Goal: Task Accomplishment & Management: Use online tool/utility

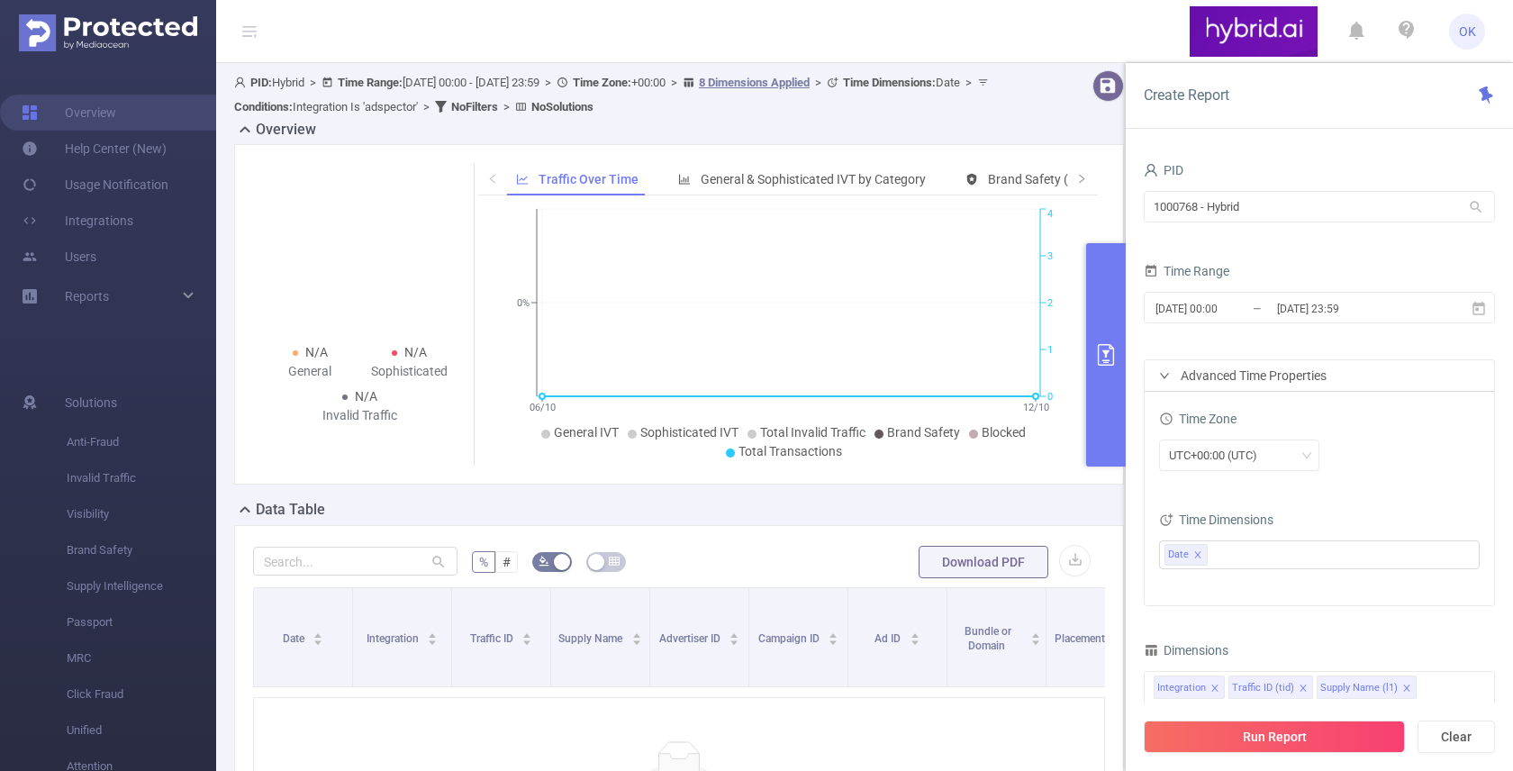
scroll to position [55, 0]
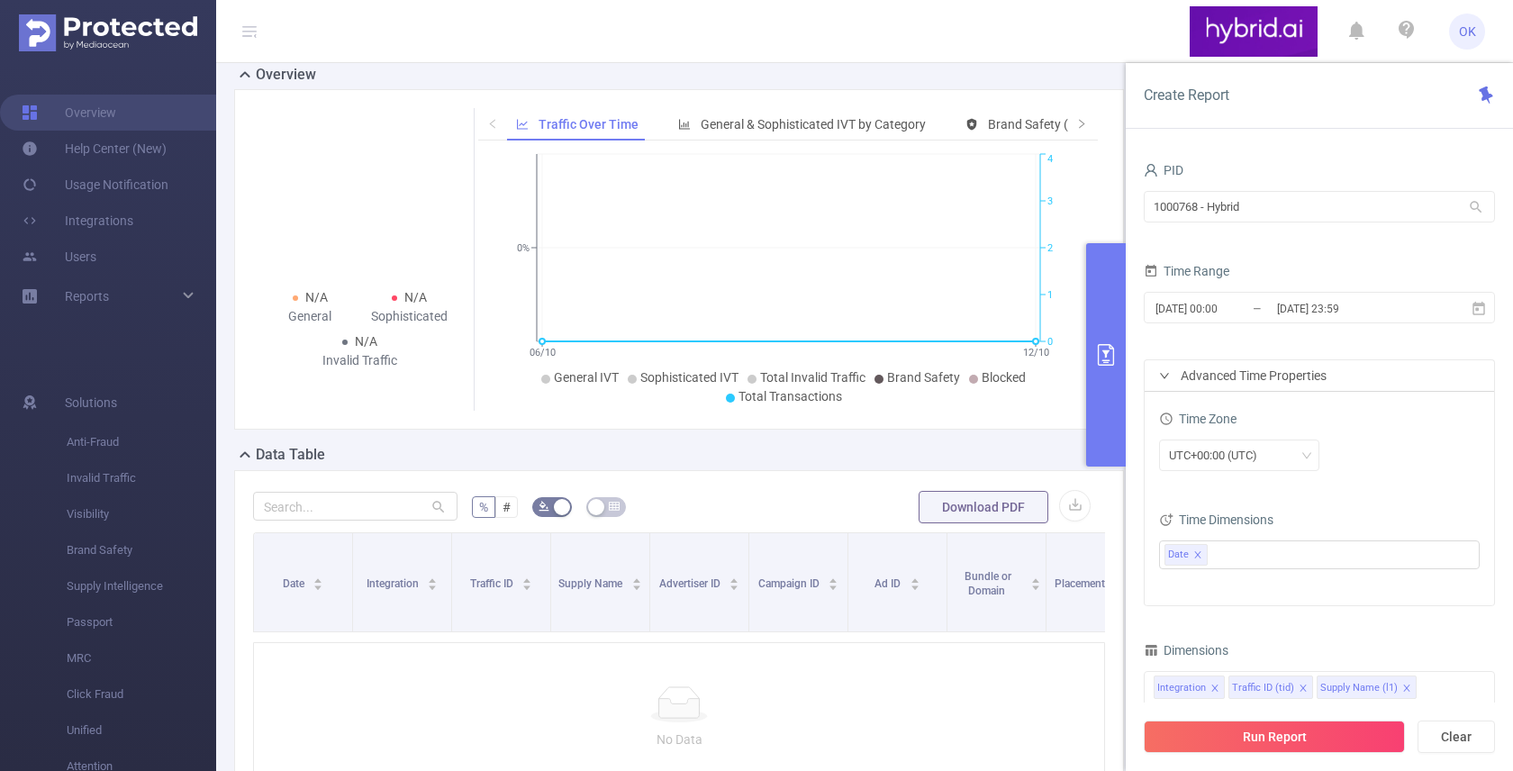
click at [1372, 478] on div "Time Zone UTC+00:00 (UTC)" at bounding box center [1319, 445] width 321 height 79
click at [1282, 311] on input "[DATE] 23:59" at bounding box center [1348, 308] width 146 height 24
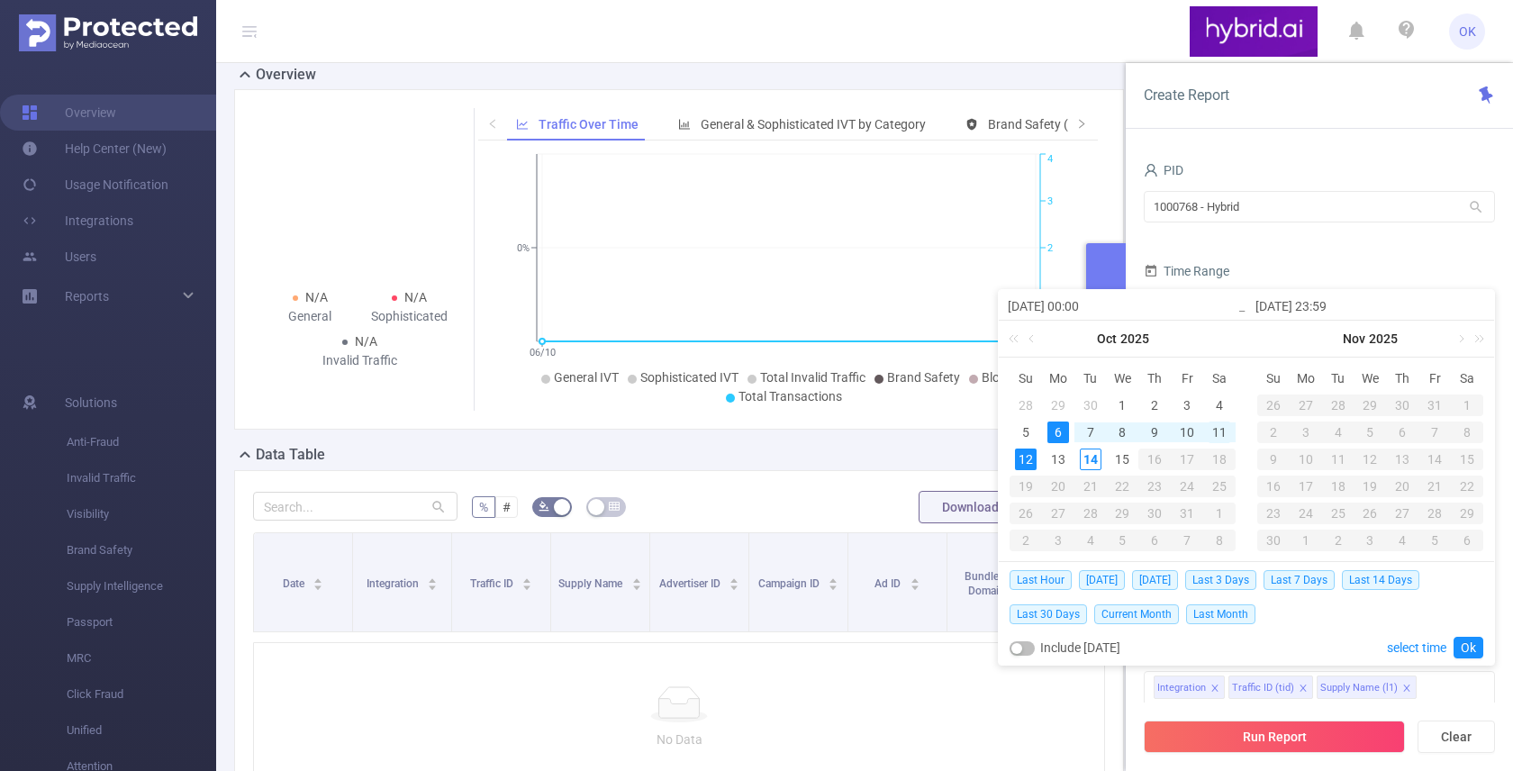
click at [1214, 431] on div "11" at bounding box center [1220, 432] width 22 height 22
click at [1055, 460] on div "13" at bounding box center [1058, 459] width 22 height 22
type input "[DATE] 00:00"
type input "[DATE] 23:59"
type input "[DATE] 00:00"
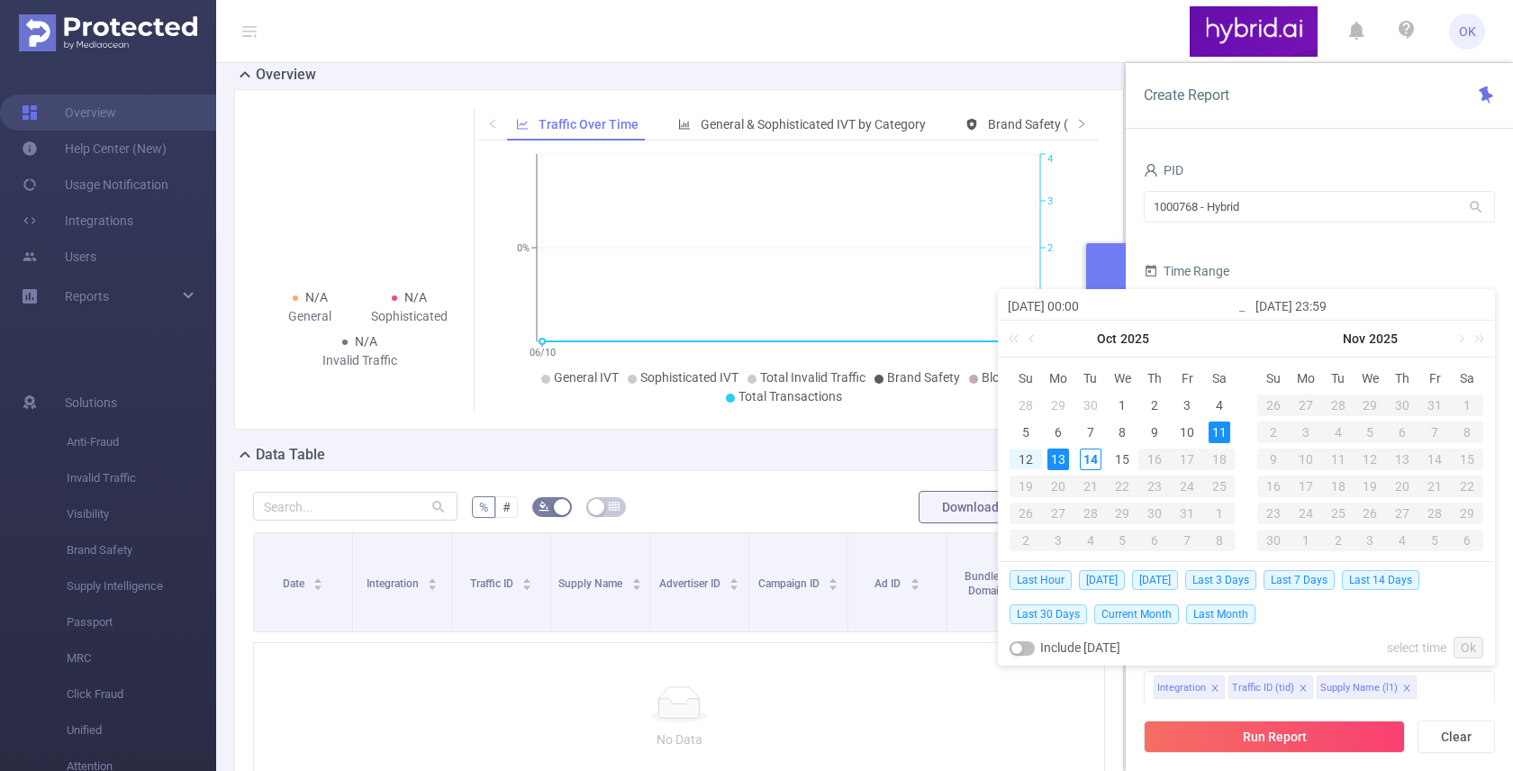
type input "[DATE] 23:59"
click at [1468, 648] on link "Ok" at bounding box center [1469, 648] width 30 height 22
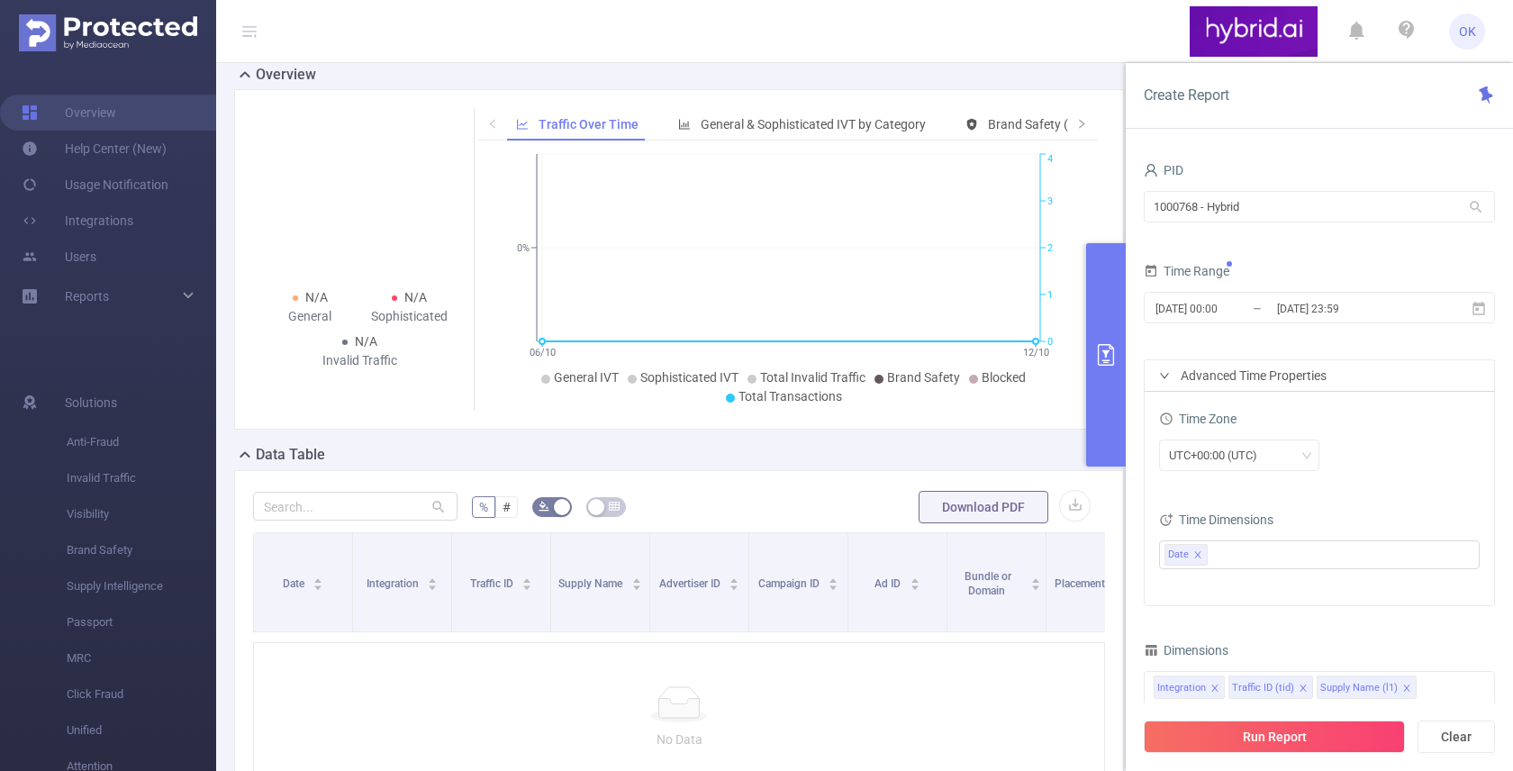
click at [1397, 475] on div "UTC+00:00 (UTC)" at bounding box center [1319, 457] width 321 height 42
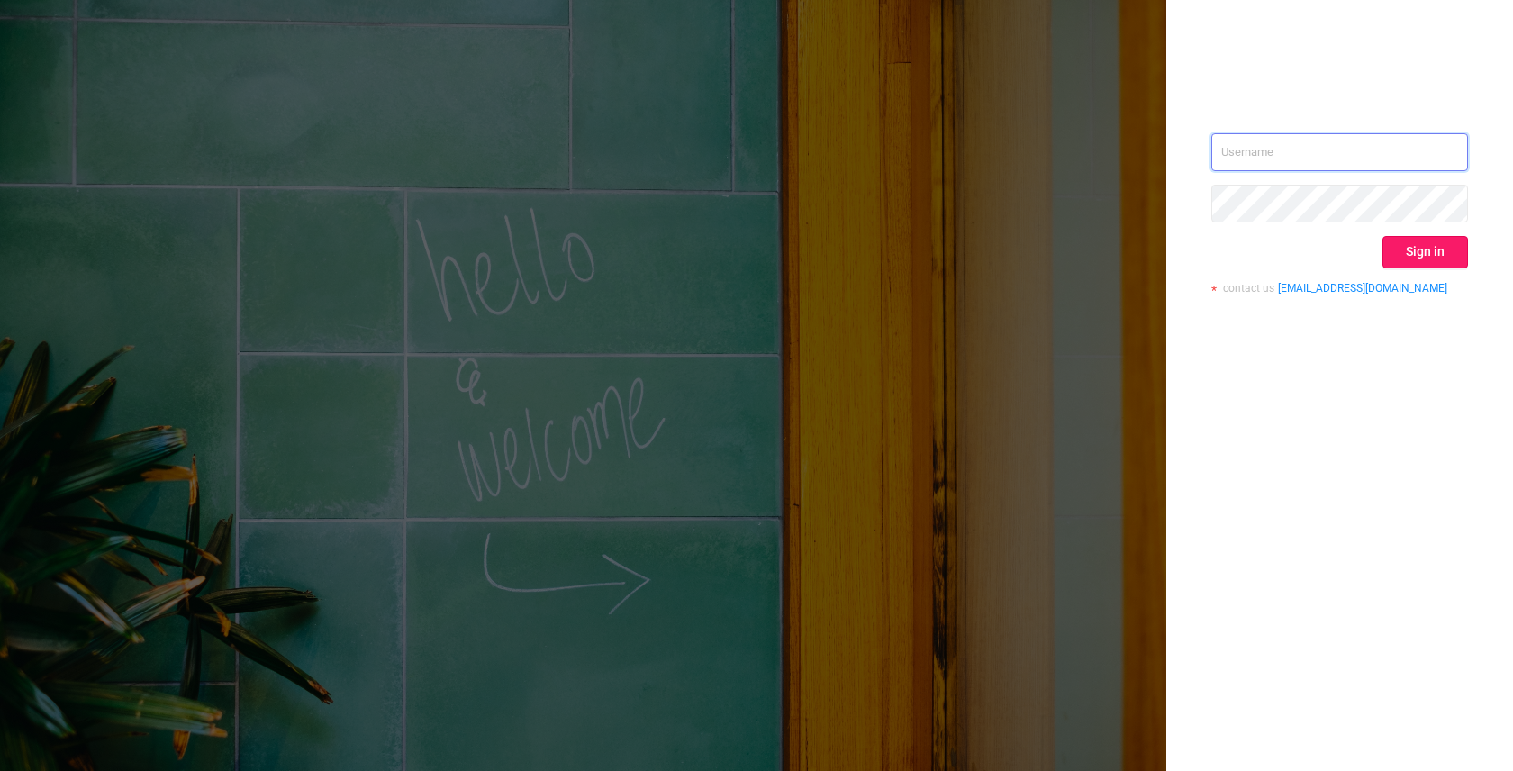
type input "o.kostromin@hybrid.ai"
click at [1424, 250] on button "Sign in" at bounding box center [1425, 252] width 86 height 32
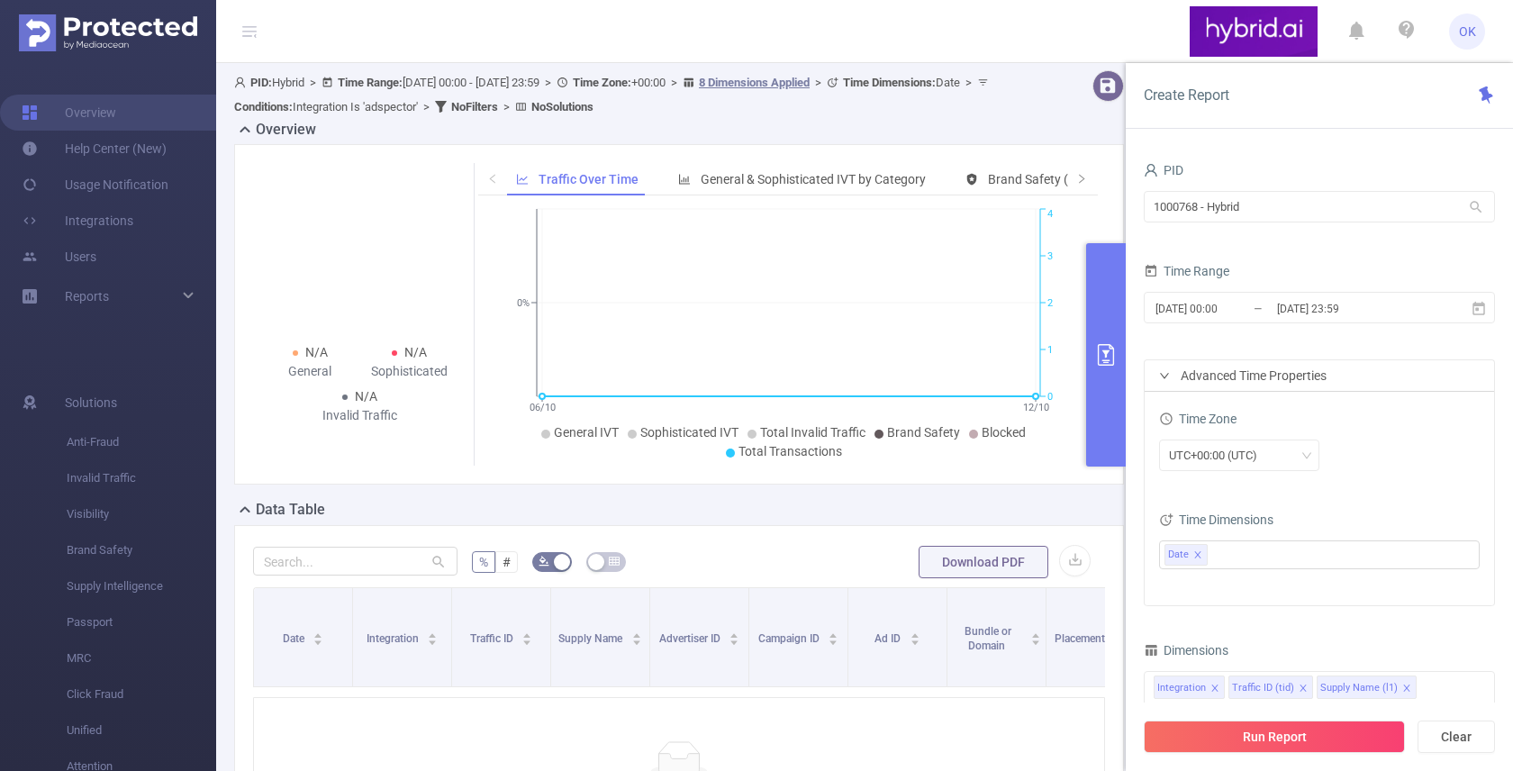
click at [1351, 509] on div "Time Dimensions" at bounding box center [1319, 522] width 321 height 30
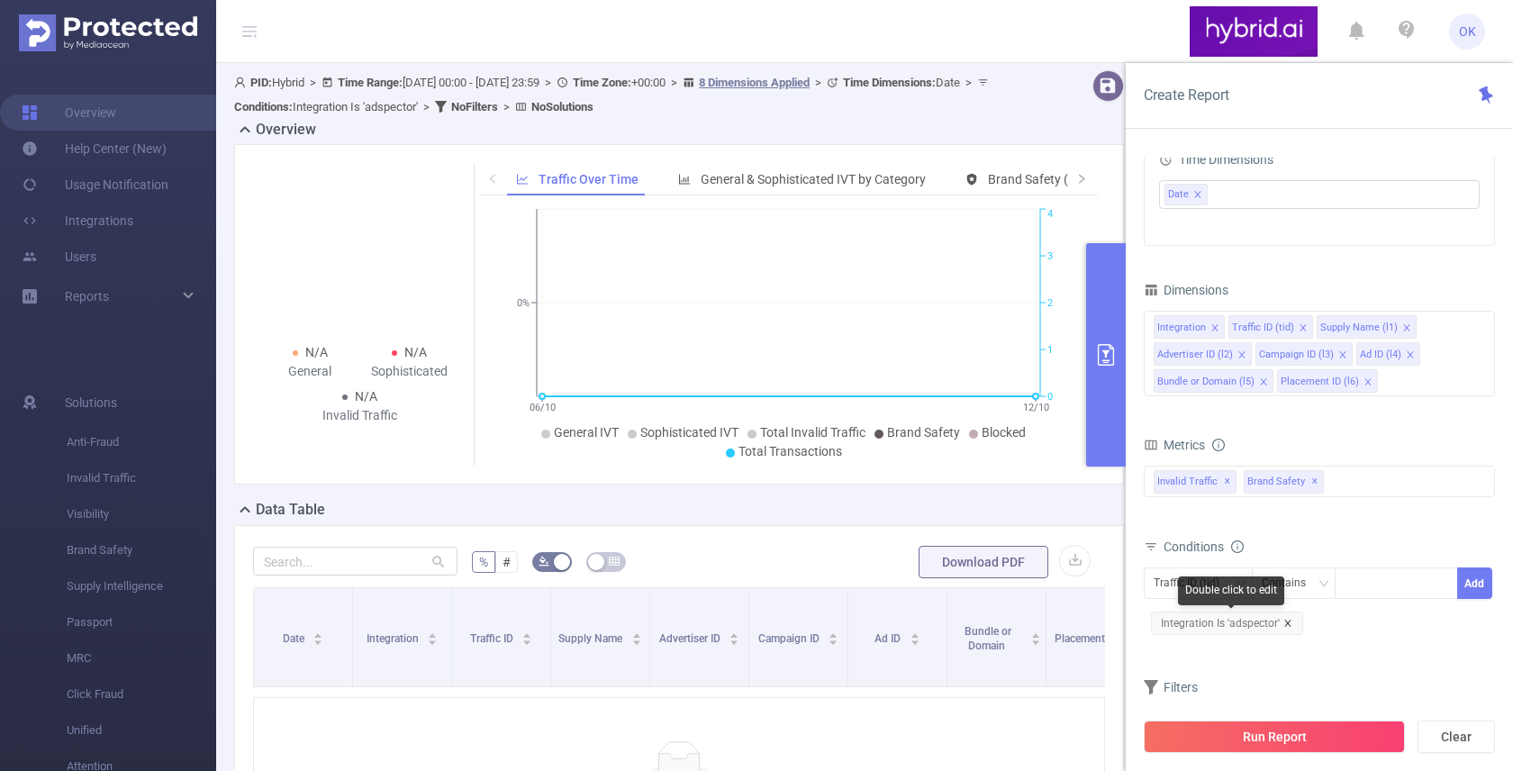
click at [1284, 621] on icon "icon: close" at bounding box center [1287, 623] width 9 height 9
click at [1244, 586] on icon "icon: down" at bounding box center [1240, 583] width 11 height 11
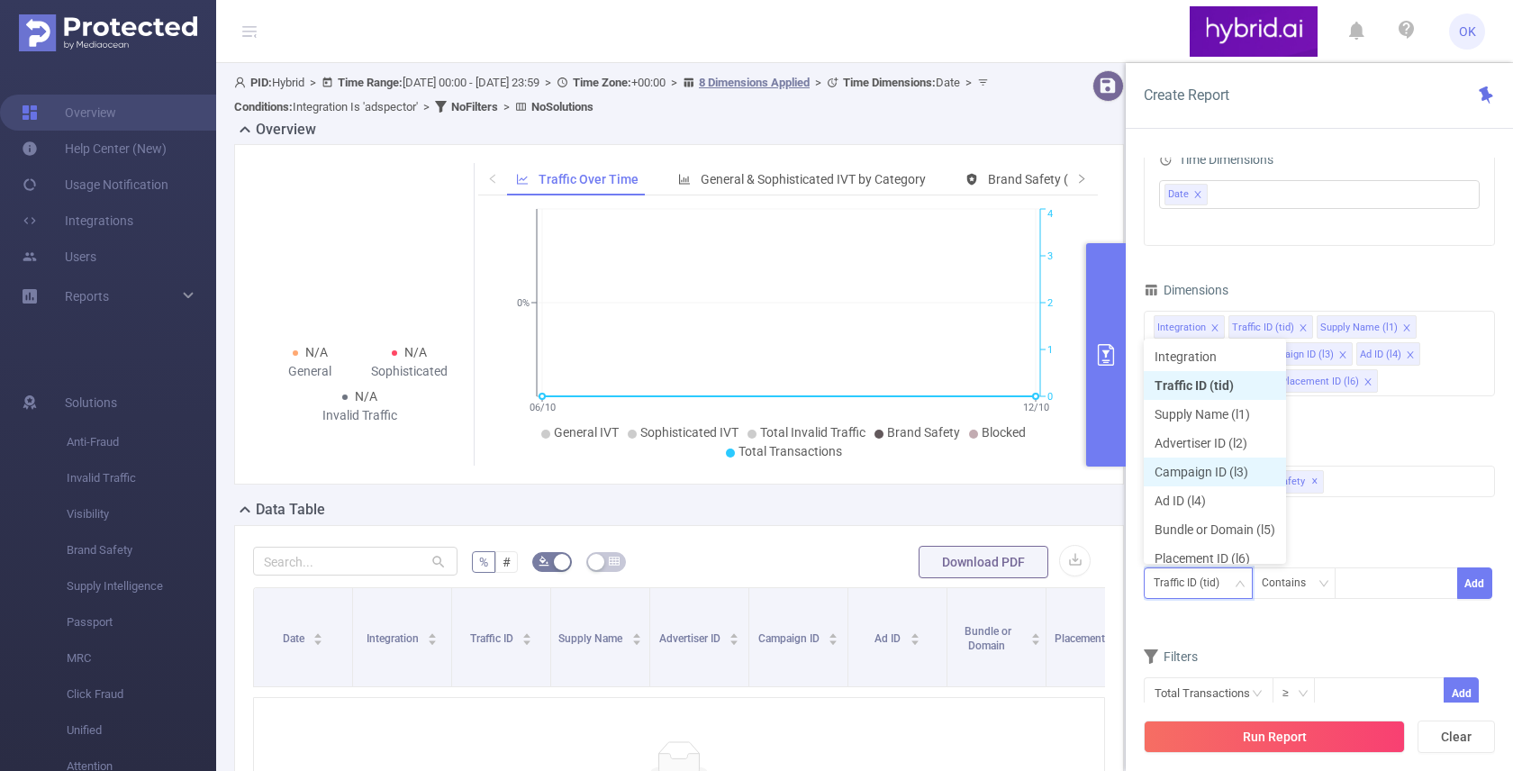
scroll to position [9, 0]
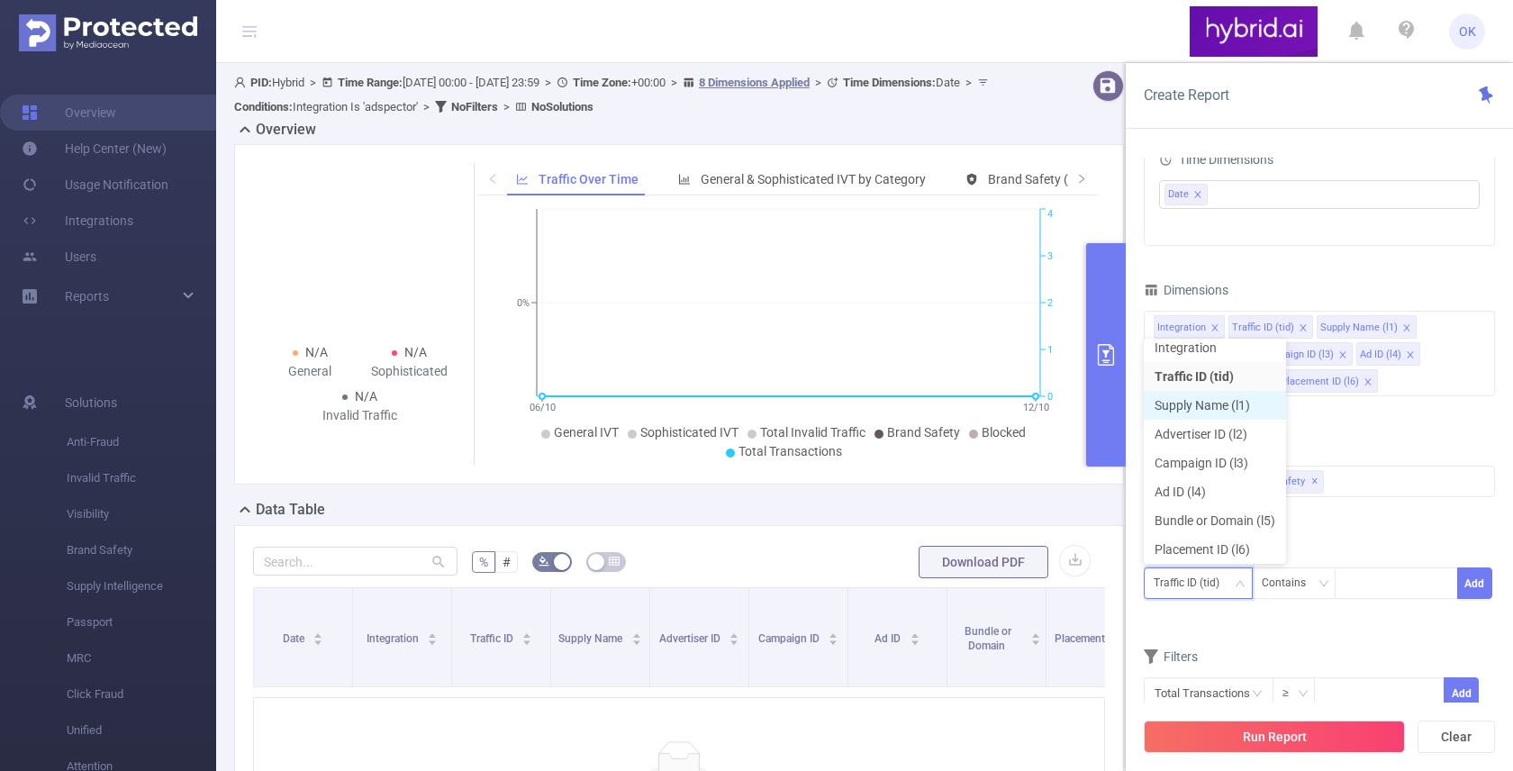
click at [1208, 408] on li "Supply Name (l1)" at bounding box center [1215, 405] width 142 height 29
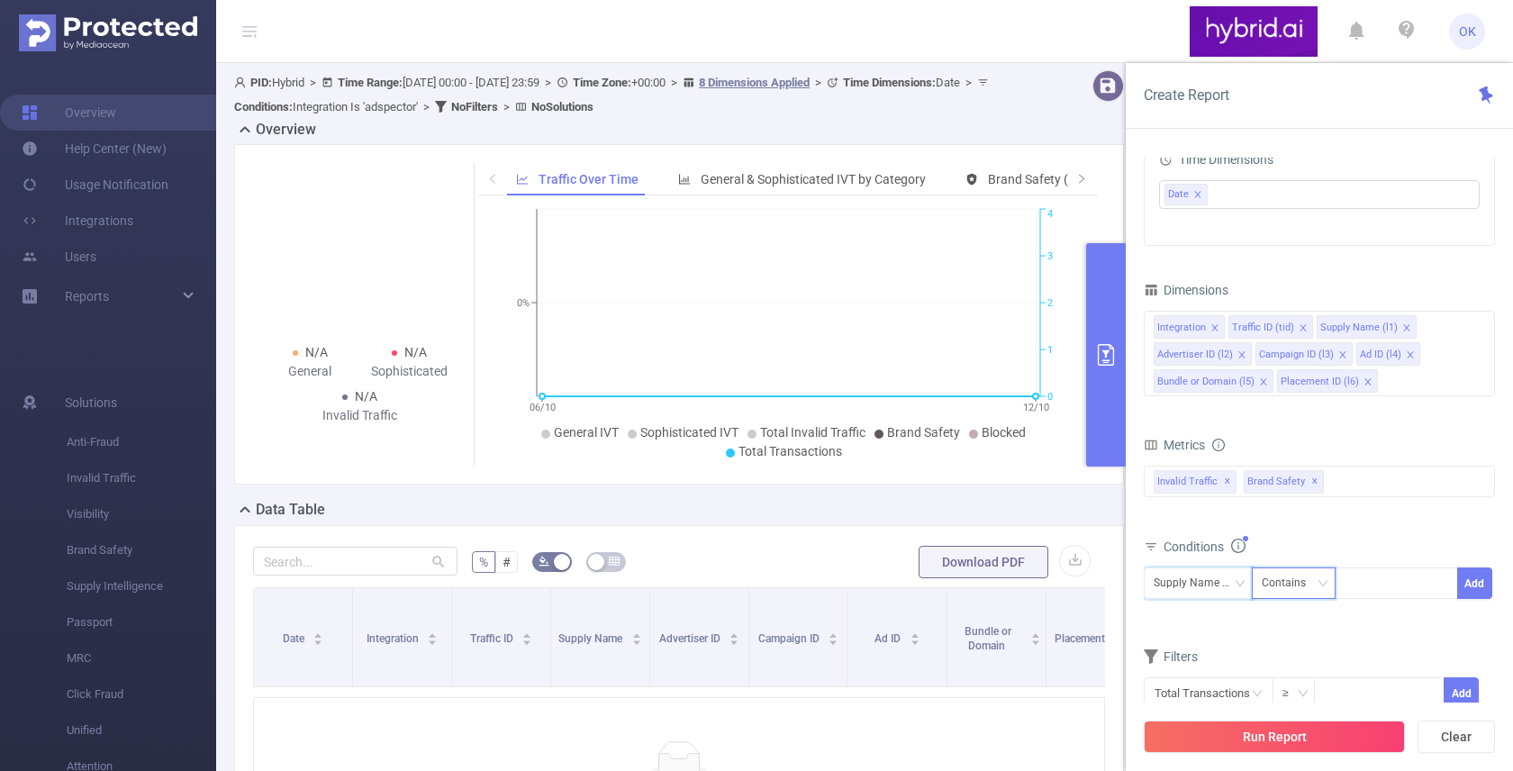
click at [1291, 574] on div "Contains" at bounding box center [1290, 583] width 57 height 30
click at [1282, 651] on li "Is" at bounding box center [1311, 649] width 120 height 29
click at [1373, 588] on div at bounding box center [1397, 583] width 104 height 30
type input "silvermob"
click at [1385, 631] on li "silvermob" at bounding box center [1396, 620] width 123 height 29
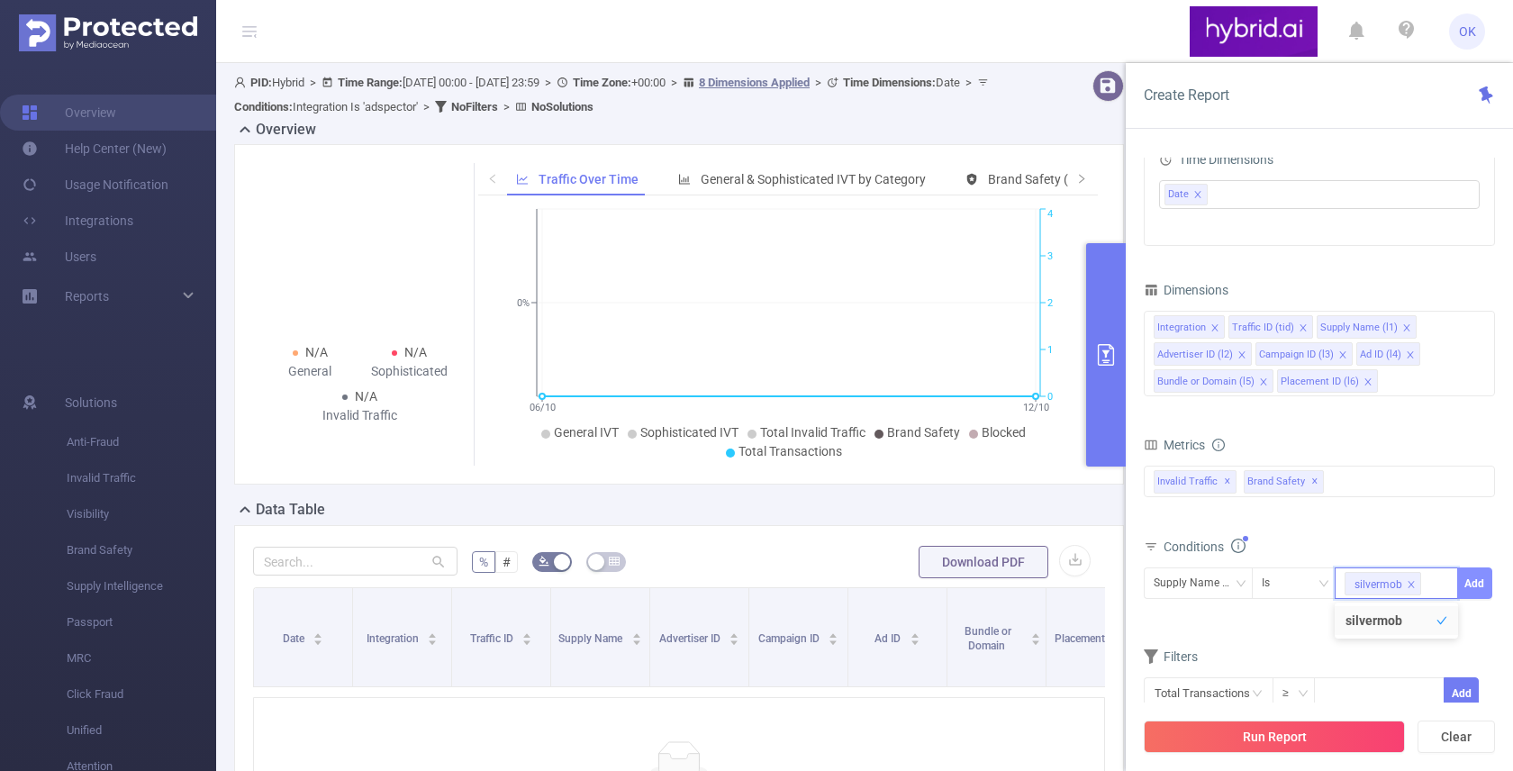
click at [1474, 587] on button "Add" at bounding box center [1474, 583] width 35 height 32
click at [1300, 732] on button "Run Report" at bounding box center [1274, 736] width 261 height 32
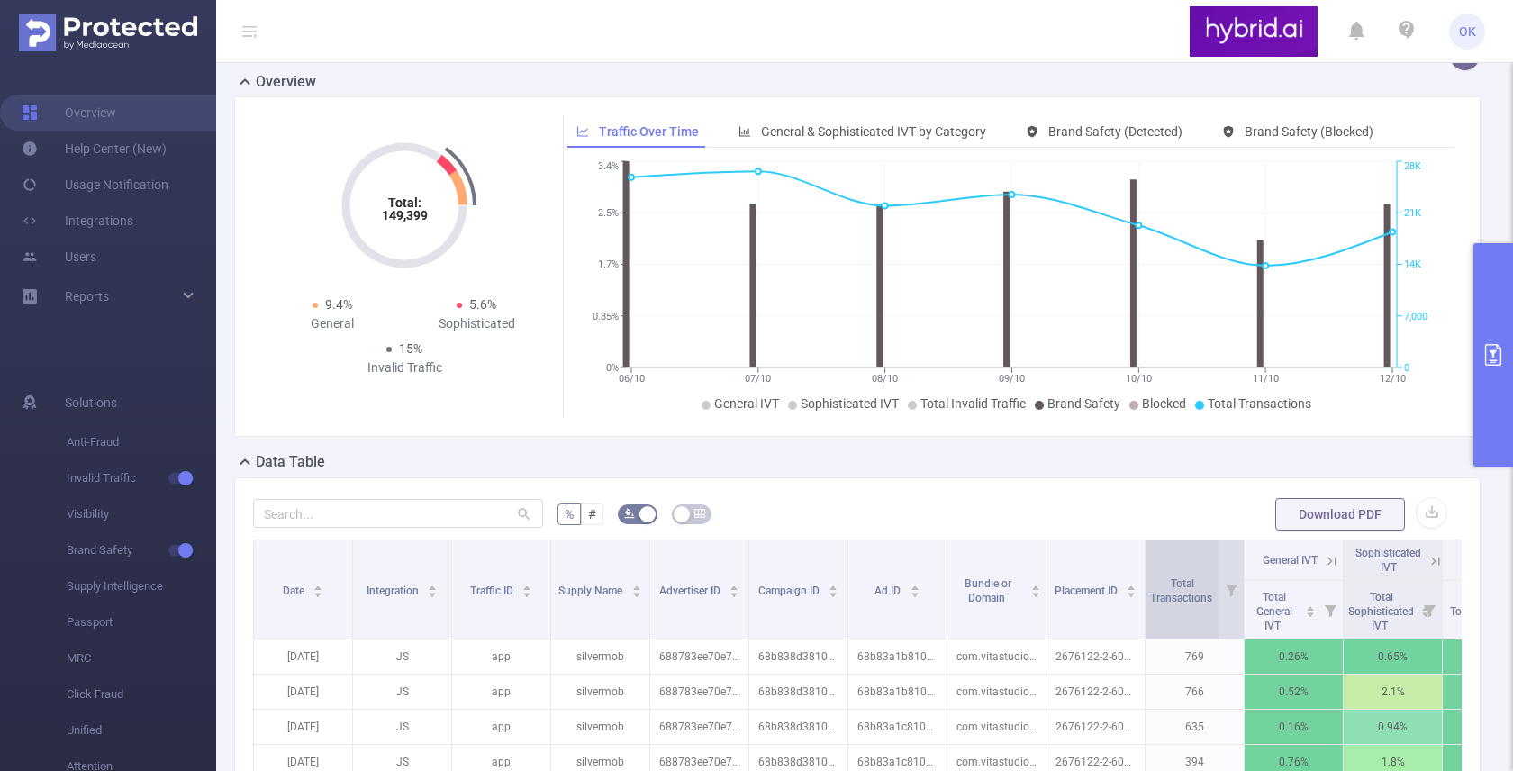
scroll to position [32, 0]
click at [1495, 278] on button "primary" at bounding box center [1493, 354] width 40 height 223
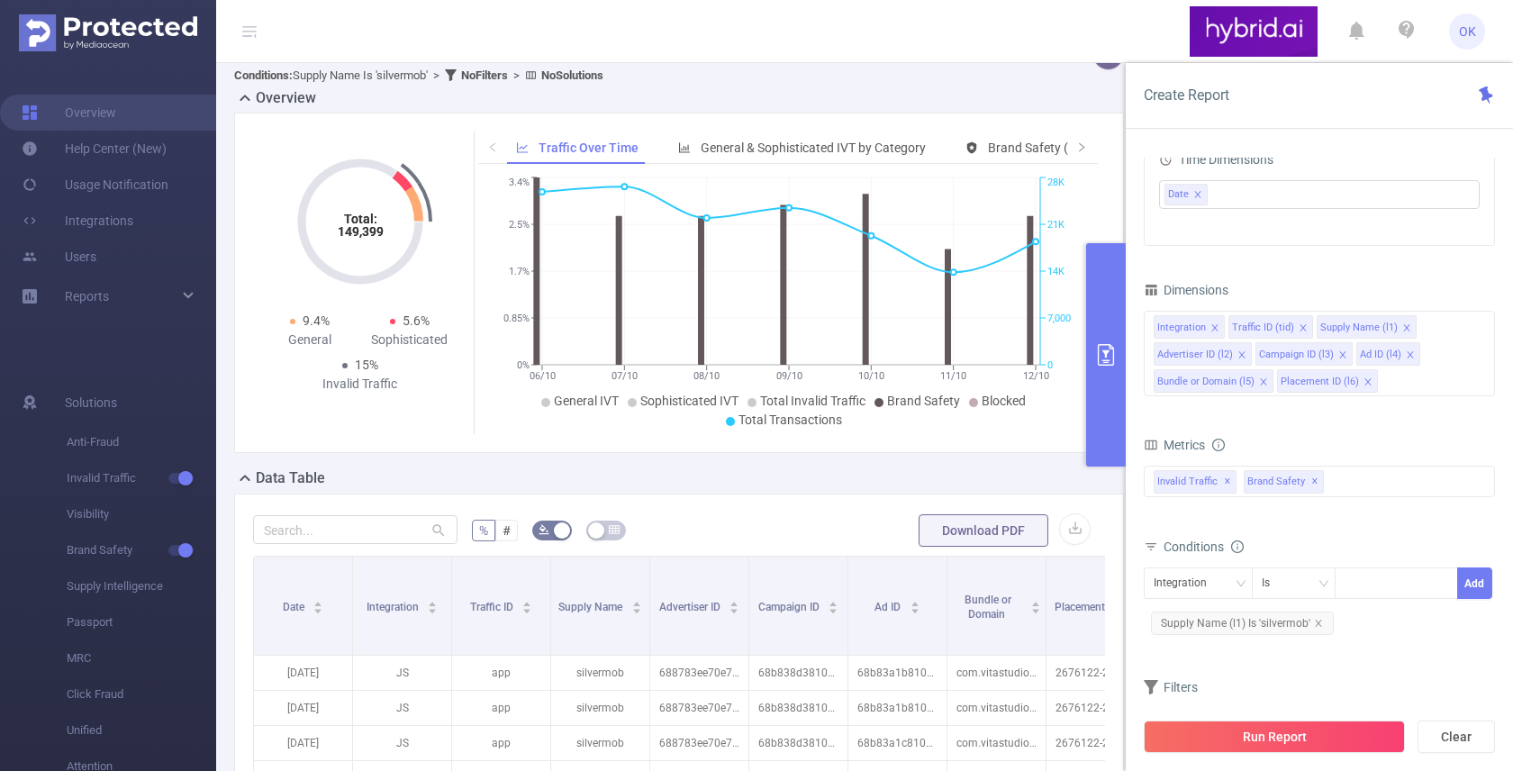
click at [1471, 286] on div "Dimensions" at bounding box center [1319, 292] width 351 height 30
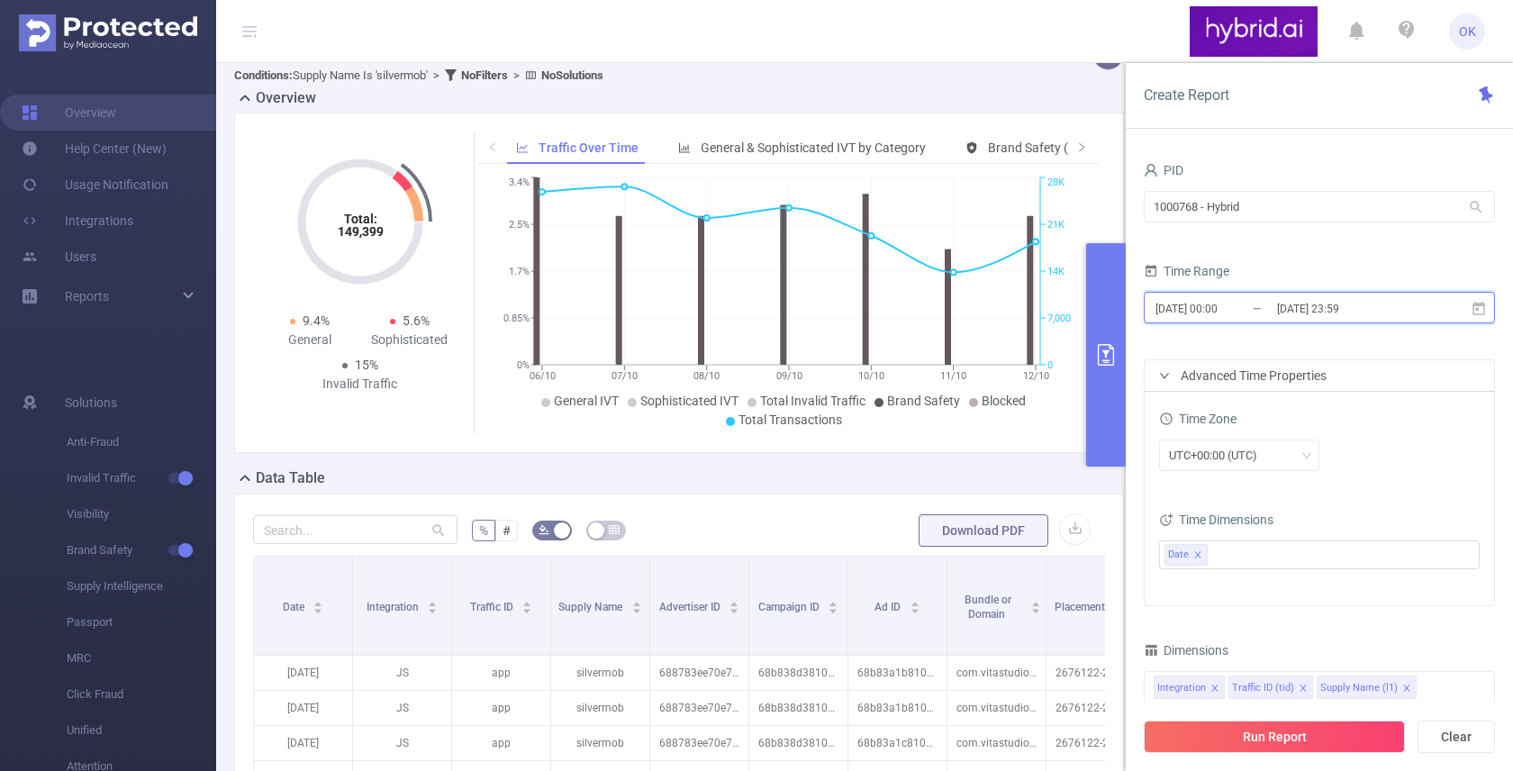
click at [1345, 322] on span "2025-10-06 00:00 _ 2025-10-12 23:59" at bounding box center [1319, 308] width 351 height 32
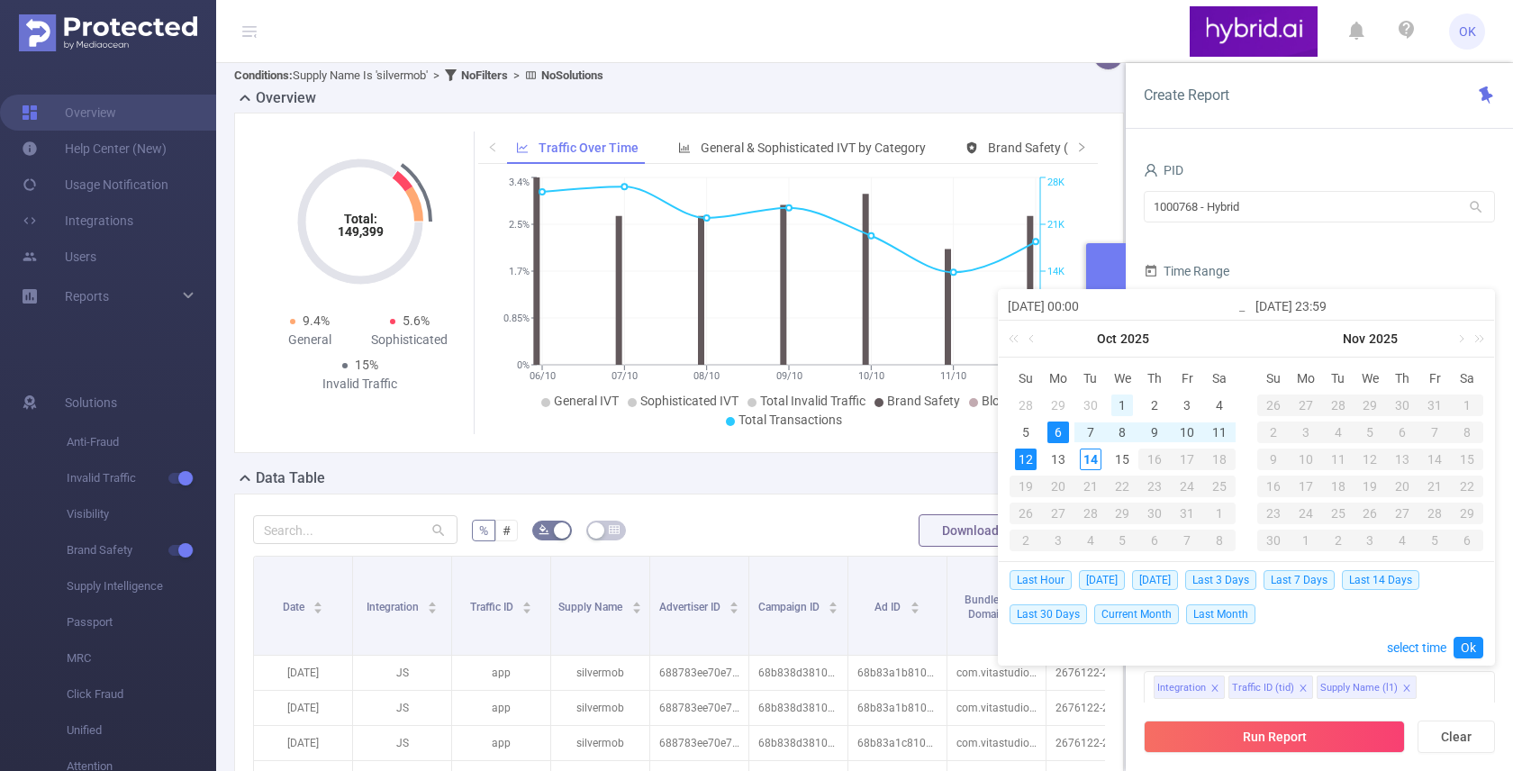
click at [1122, 398] on div "1" at bounding box center [1122, 405] width 22 height 22
click at [1064, 455] on div "13" at bounding box center [1058, 459] width 22 height 22
type input "2025-10-01 00:00"
type input "[DATE] 23:59"
type input "2025-10-01 00:00"
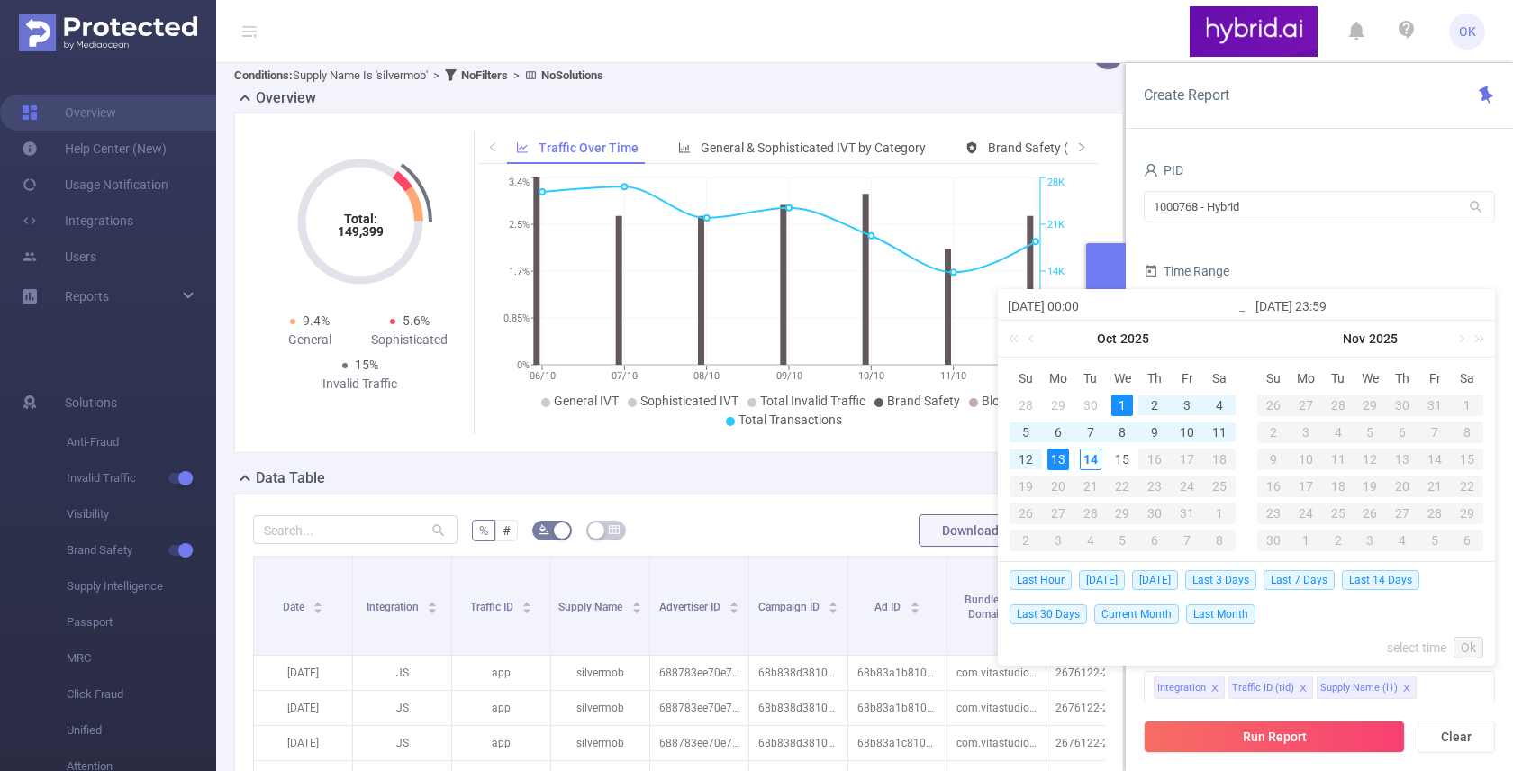
type input "[DATE] 23:59"
click at [1468, 646] on link "Ok" at bounding box center [1469, 648] width 30 height 22
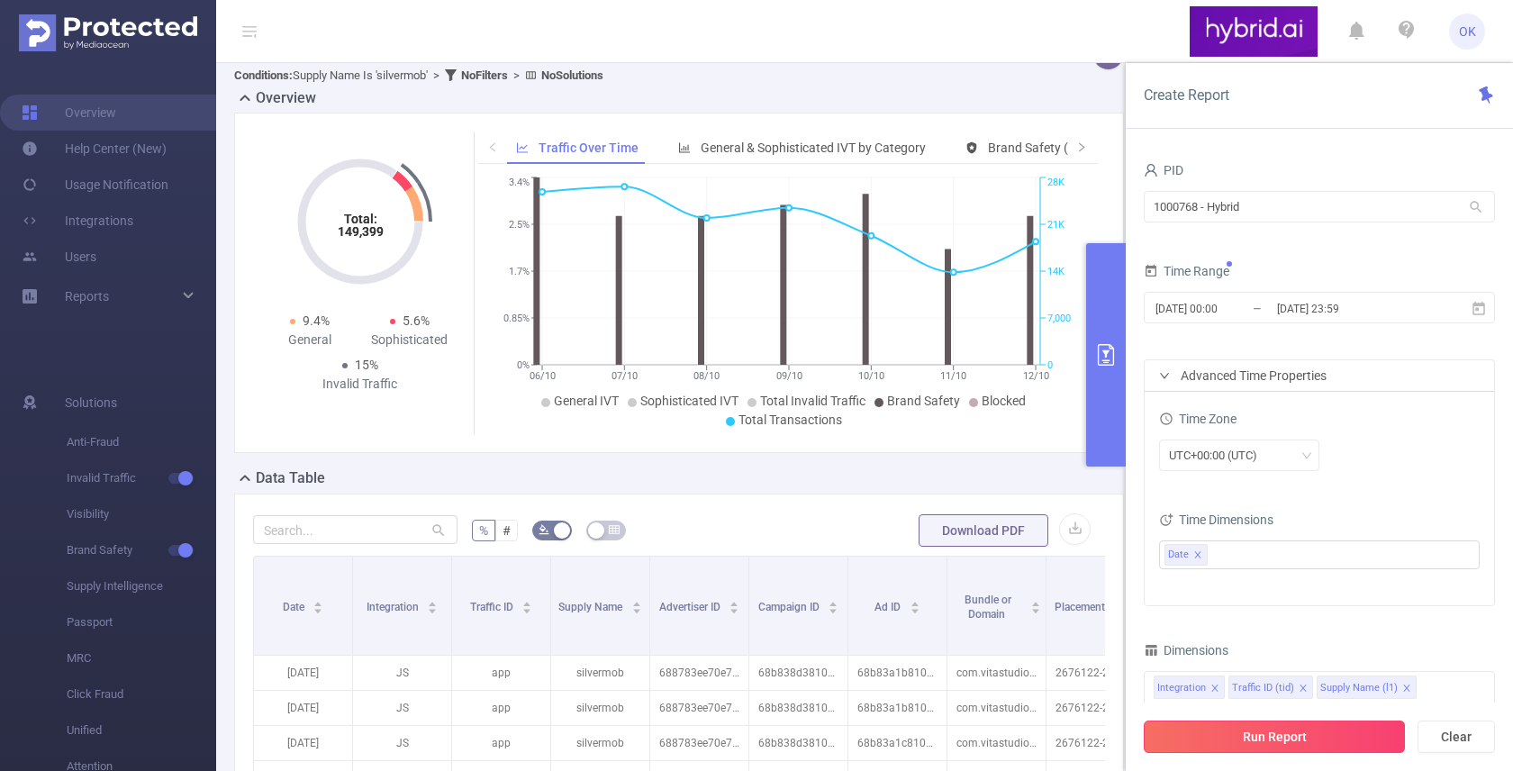
click at [1322, 728] on button "Run Report" at bounding box center [1274, 736] width 261 height 32
